Goal: Communication & Community: Answer question/provide support

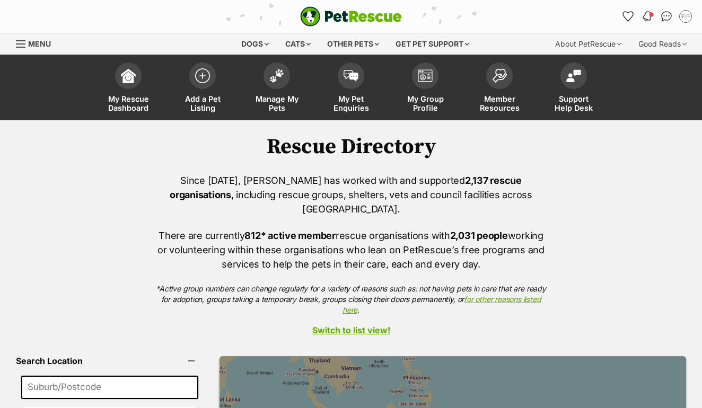
click at [647, 16] on img "Notifications" at bounding box center [647, 16] width 12 height 13
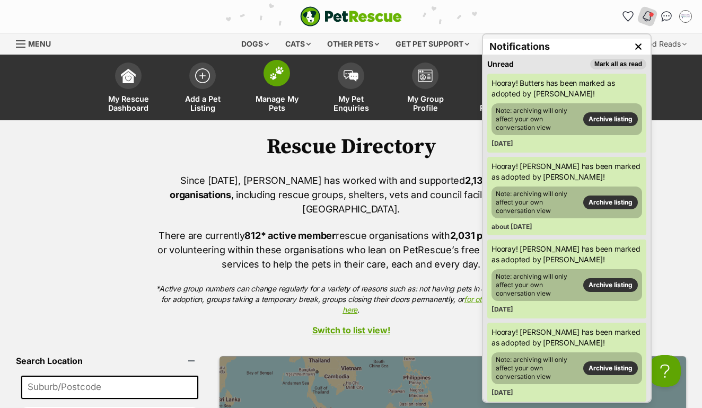
click at [282, 73] on img at bounding box center [276, 73] width 15 height 14
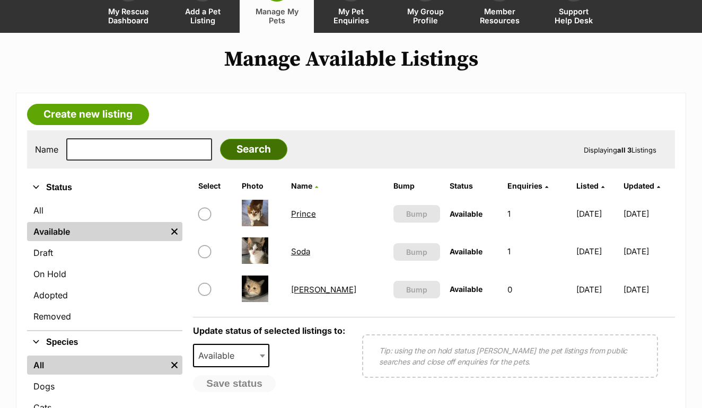
scroll to position [88, 0]
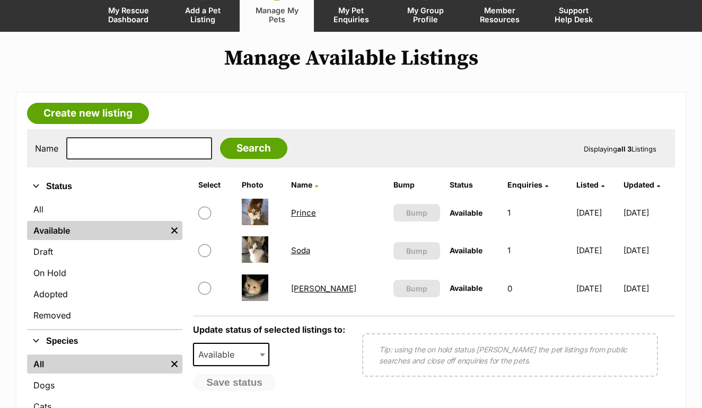
click at [312, 212] on link "Prince" at bounding box center [303, 213] width 25 height 10
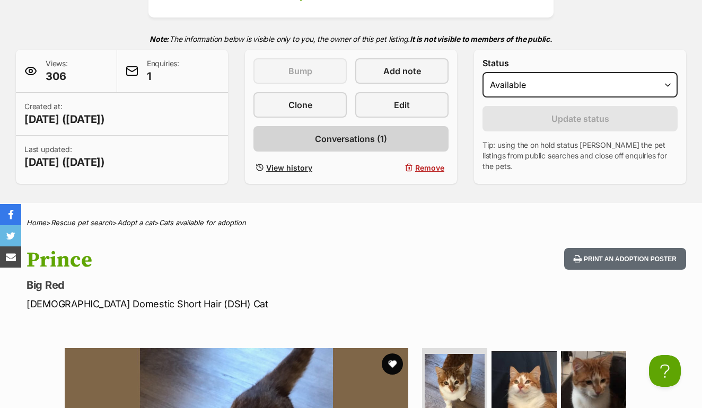
click at [340, 136] on span "Conversations (1)" at bounding box center [351, 138] width 72 height 13
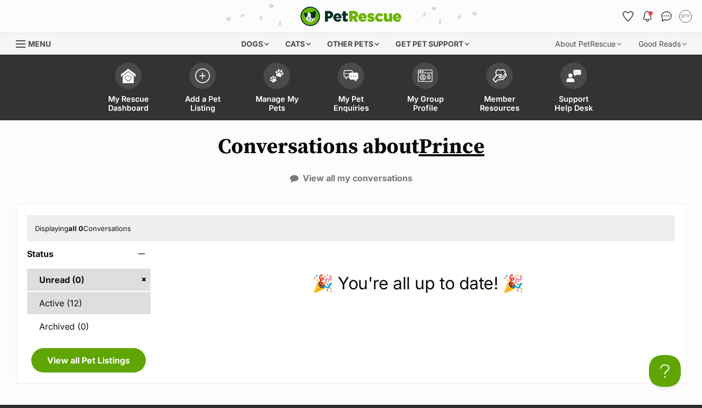
click at [78, 304] on link "Active (12)" at bounding box center [88, 303] width 123 height 22
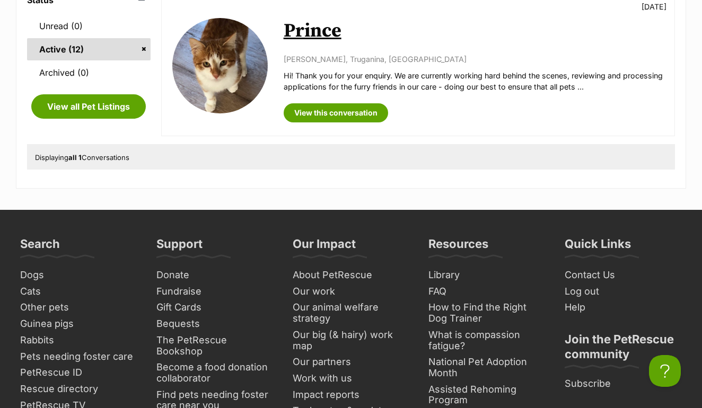
scroll to position [234, 0]
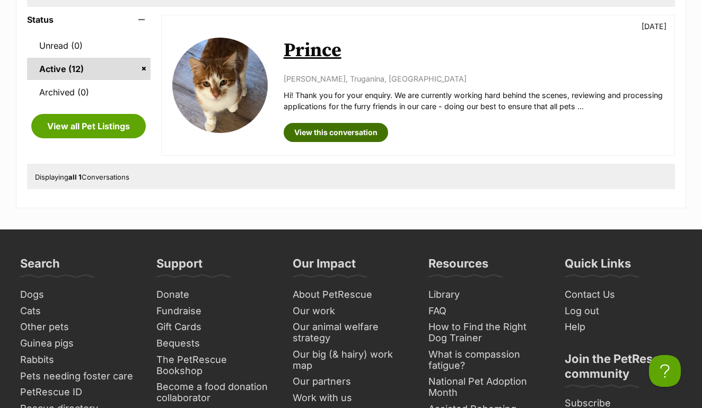
click at [347, 128] on link "View this conversation" at bounding box center [335, 132] width 104 height 19
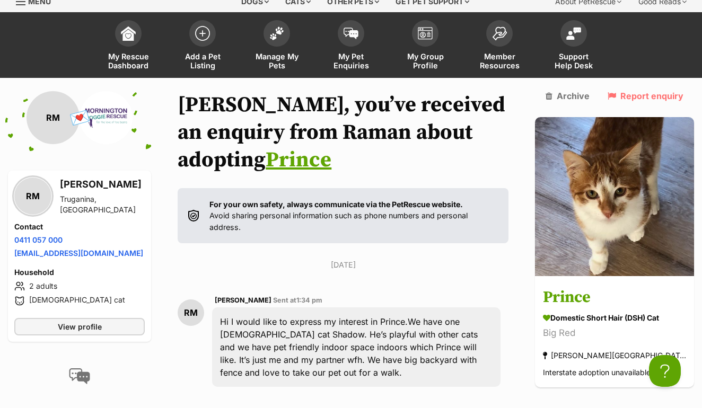
scroll to position [40, 0]
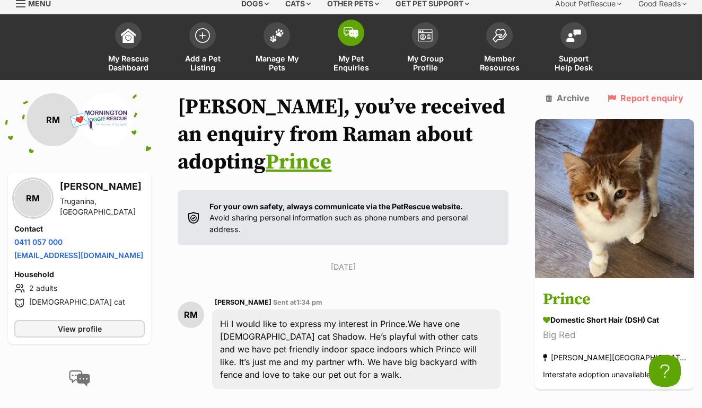
click at [353, 36] on img at bounding box center [350, 33] width 15 height 12
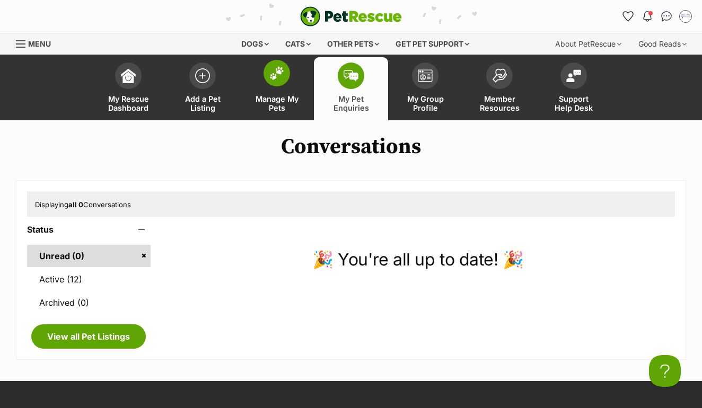
click at [276, 88] on link "Manage My Pets" at bounding box center [276, 88] width 74 height 63
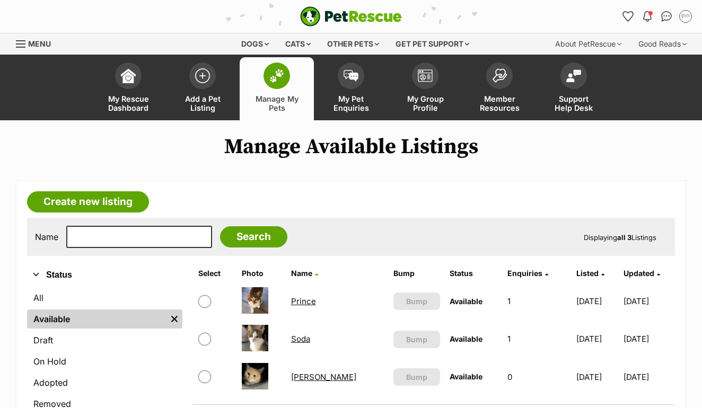
click at [302, 341] on link "Soda" at bounding box center [300, 339] width 19 height 10
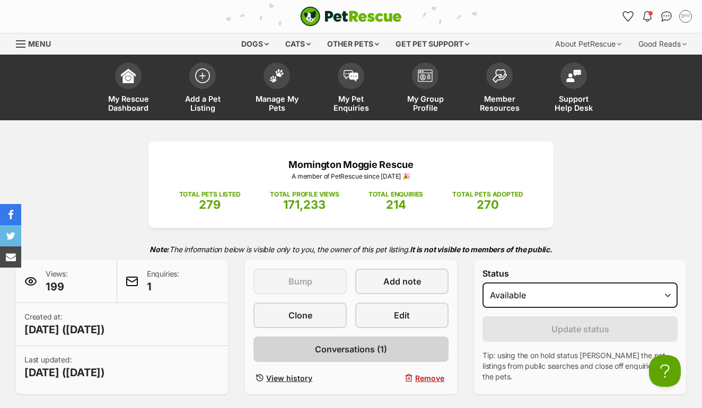
click at [323, 345] on span "Conversations (1)" at bounding box center [351, 349] width 72 height 13
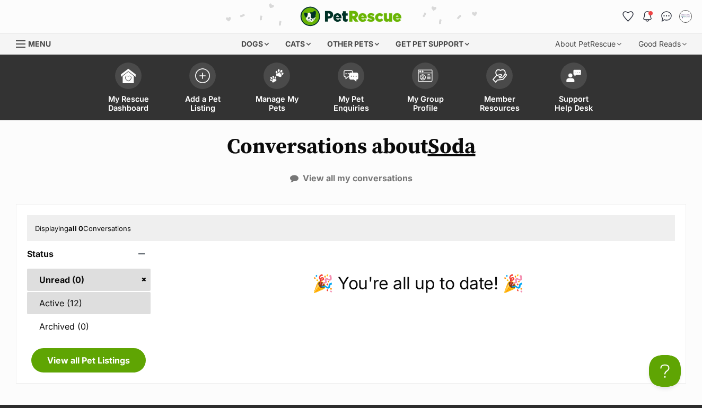
click at [66, 299] on link "Active (12)" at bounding box center [88, 303] width 123 height 22
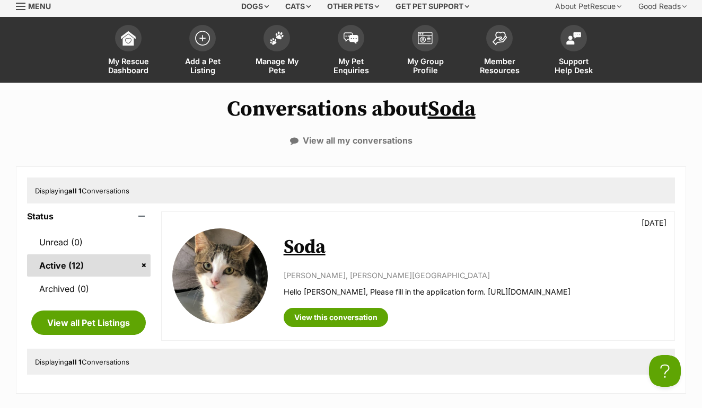
scroll to position [40, 0]
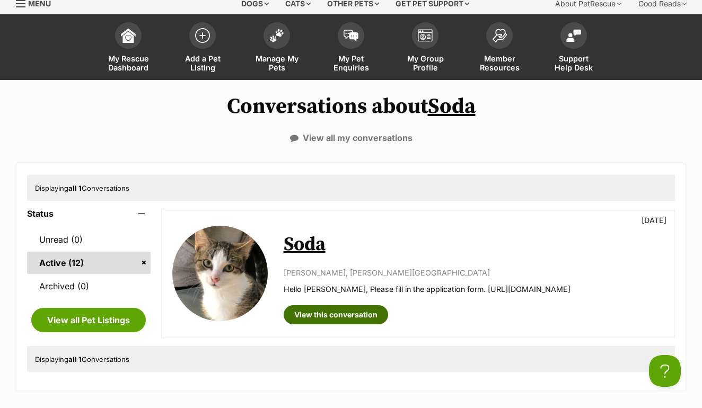
click at [321, 313] on link "View this conversation" at bounding box center [335, 314] width 104 height 19
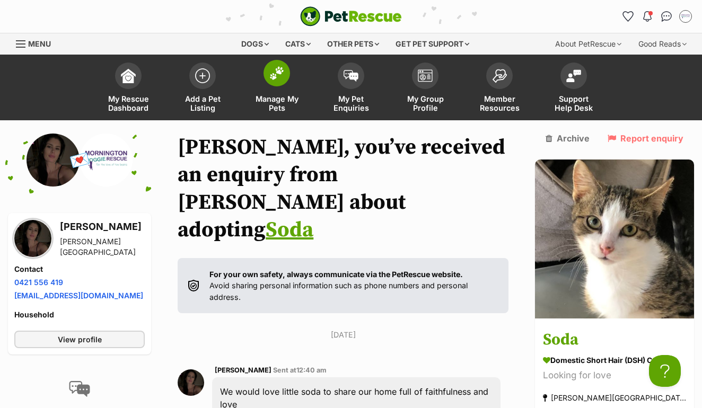
click at [277, 77] on img at bounding box center [276, 73] width 15 height 14
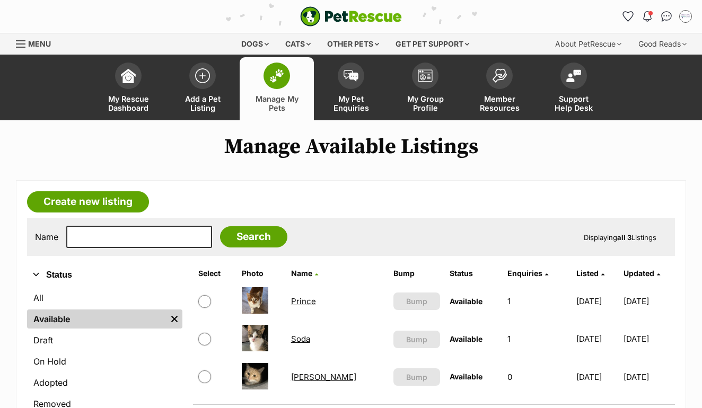
click at [310, 302] on link "Prince" at bounding box center [303, 301] width 25 height 10
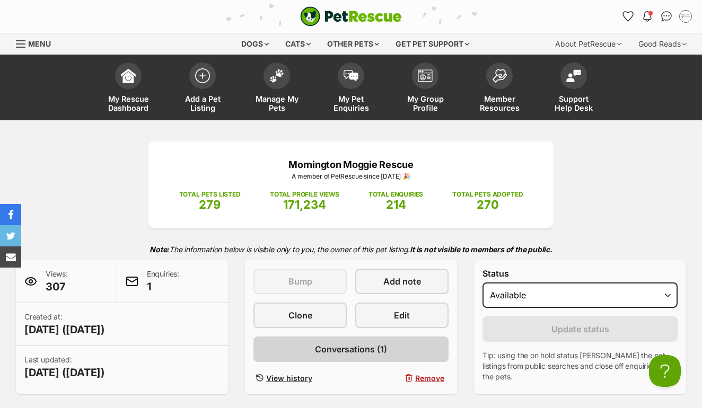
click at [325, 346] on span "Conversations (1)" at bounding box center [351, 349] width 72 height 13
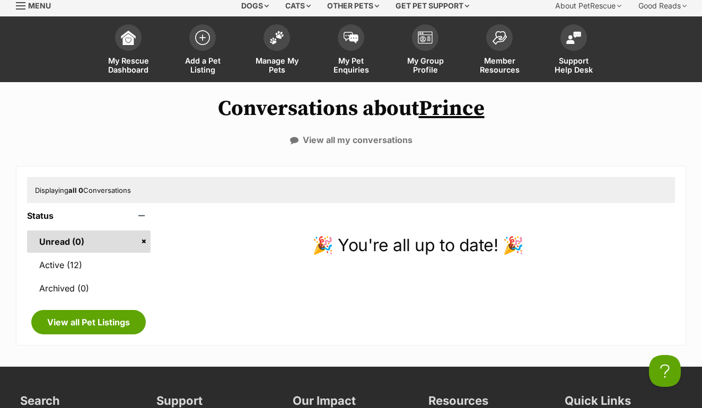
scroll to position [40, 0]
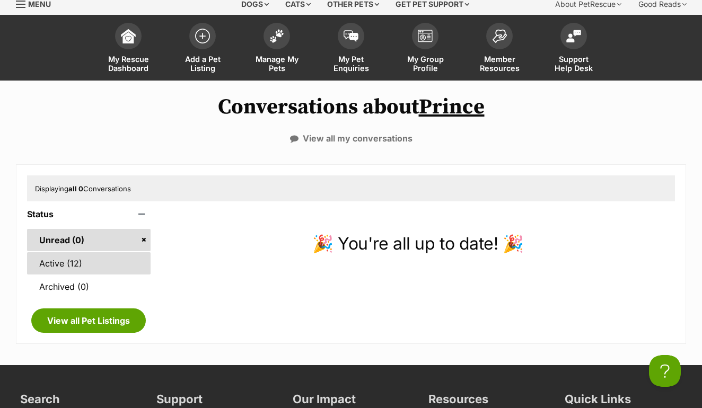
click at [98, 261] on link "Active (12)" at bounding box center [88, 263] width 123 height 22
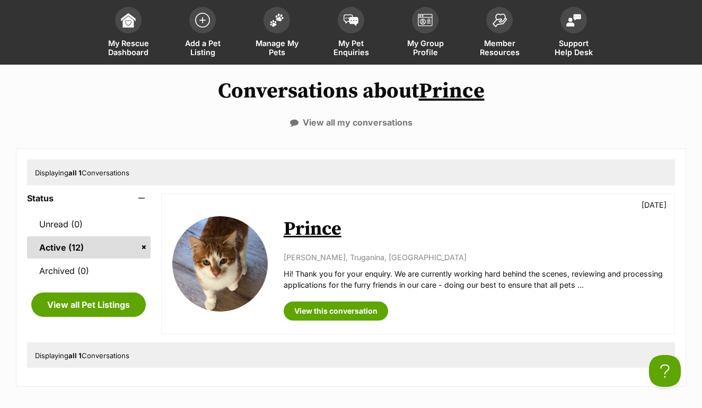
scroll to position [57, 0]
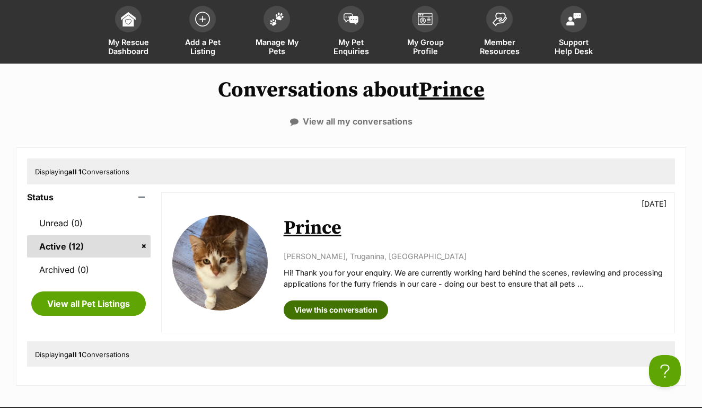
click at [303, 307] on link "View this conversation" at bounding box center [335, 309] width 104 height 19
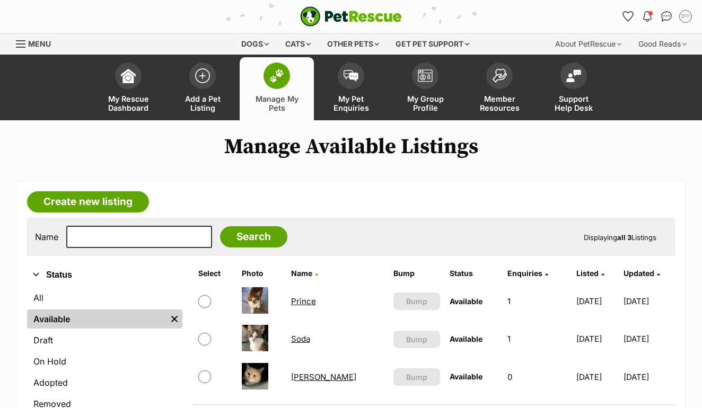
click at [307, 338] on link "Soda" at bounding box center [300, 339] width 19 height 10
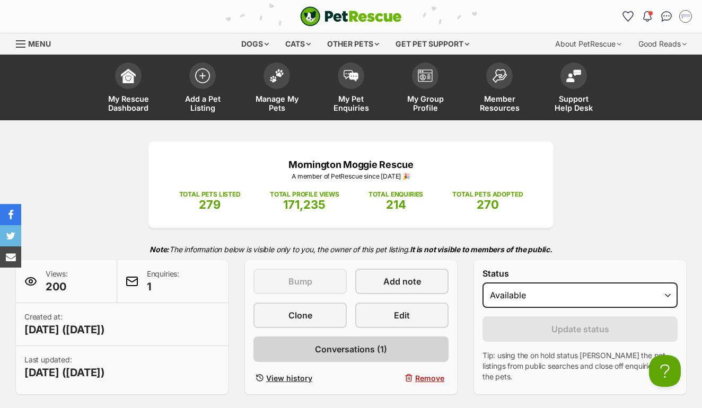
click at [318, 356] on link "Conversations (1)" at bounding box center [350, 348] width 195 height 25
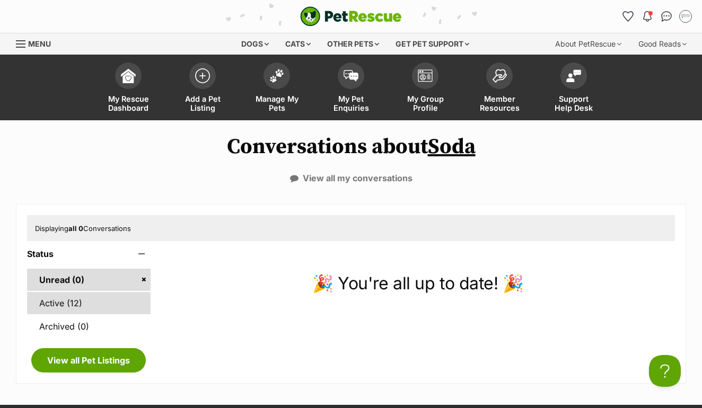
click at [112, 306] on link "Active (12)" at bounding box center [88, 303] width 123 height 22
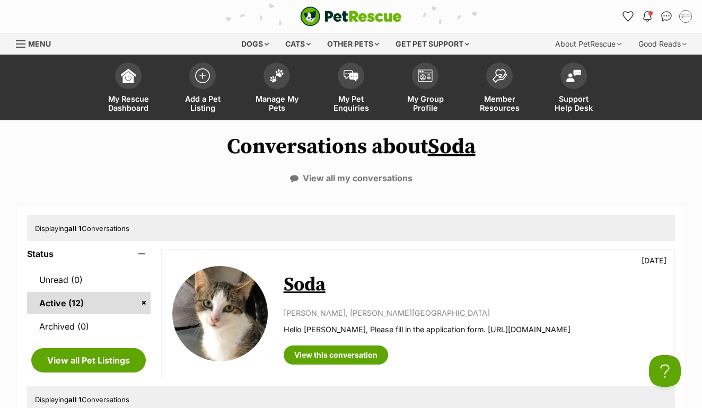
click at [310, 289] on link "Soda" at bounding box center [304, 285] width 42 height 24
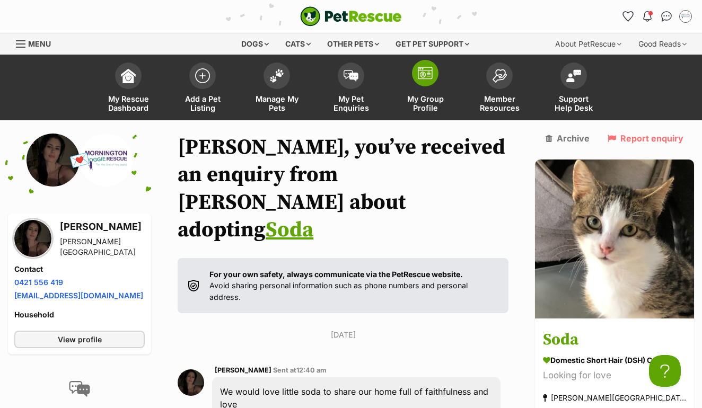
click at [422, 86] on span at bounding box center [425, 73] width 26 height 26
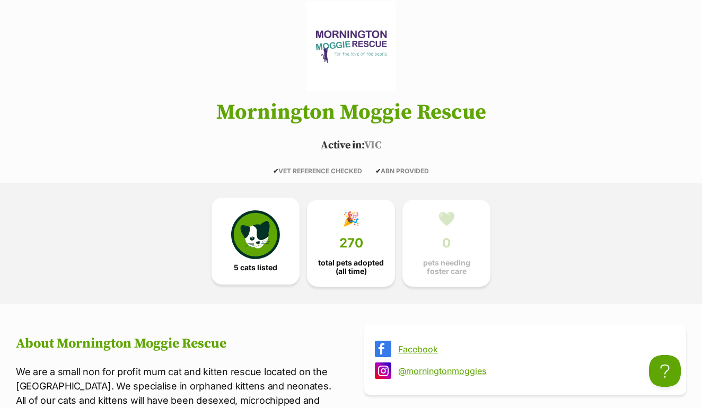
click at [258, 260] on link "5 cats listed" at bounding box center [255, 241] width 88 height 87
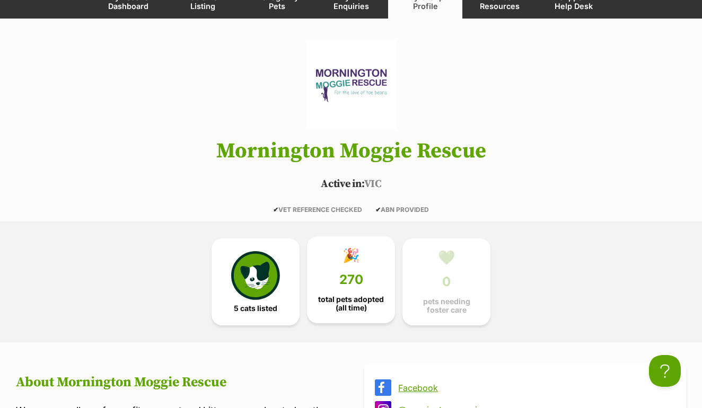
scroll to position [102, 0]
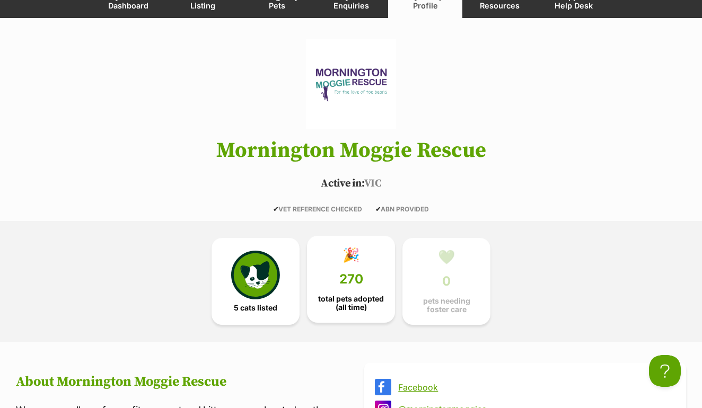
click at [360, 264] on link "🎉 270 total pets adopted (all time)" at bounding box center [351, 279] width 88 height 87
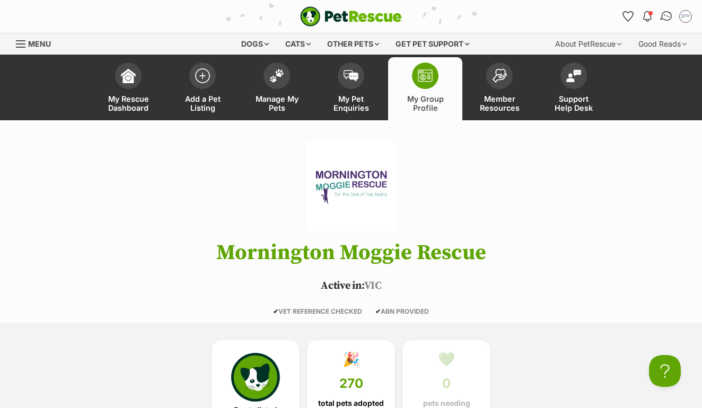
click at [666, 19] on img "Conversations" at bounding box center [666, 17] width 14 height 14
